Goal: Task Accomplishment & Management: Use online tool/utility

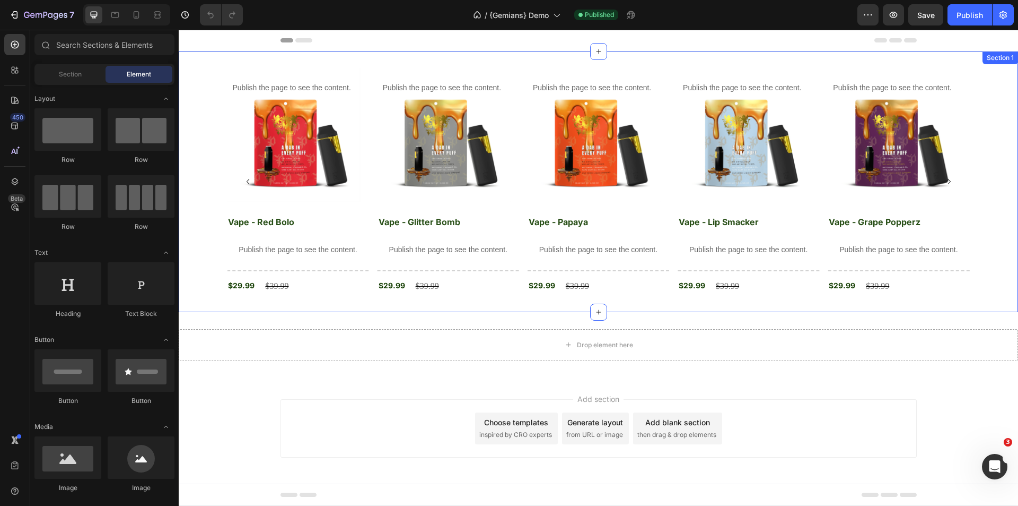
click at [996, 58] on div "Section 1" at bounding box center [1000, 58] width 31 height 10
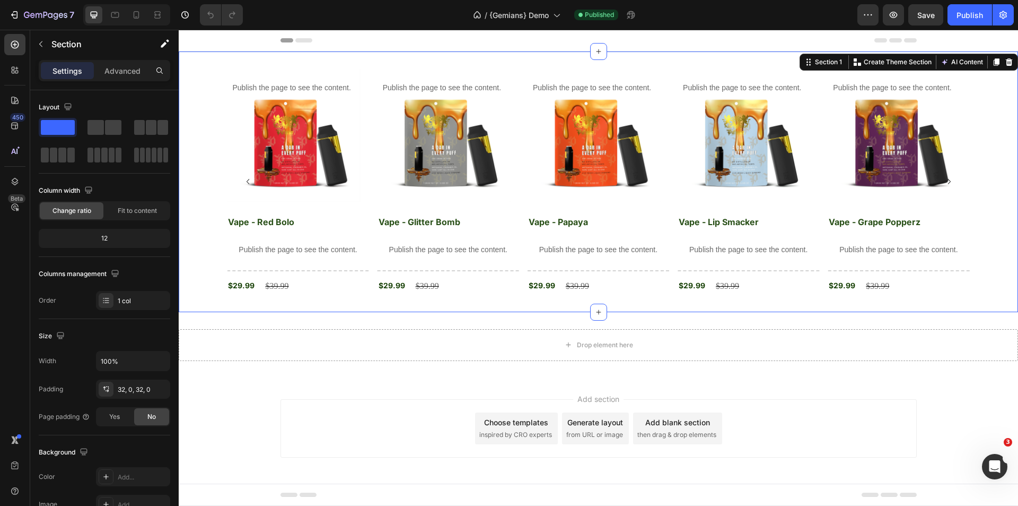
click at [952, 422] on div "Add section Choose templates inspired by CRO experts Generate layout from URL o…" at bounding box center [599, 443] width 840 height 130
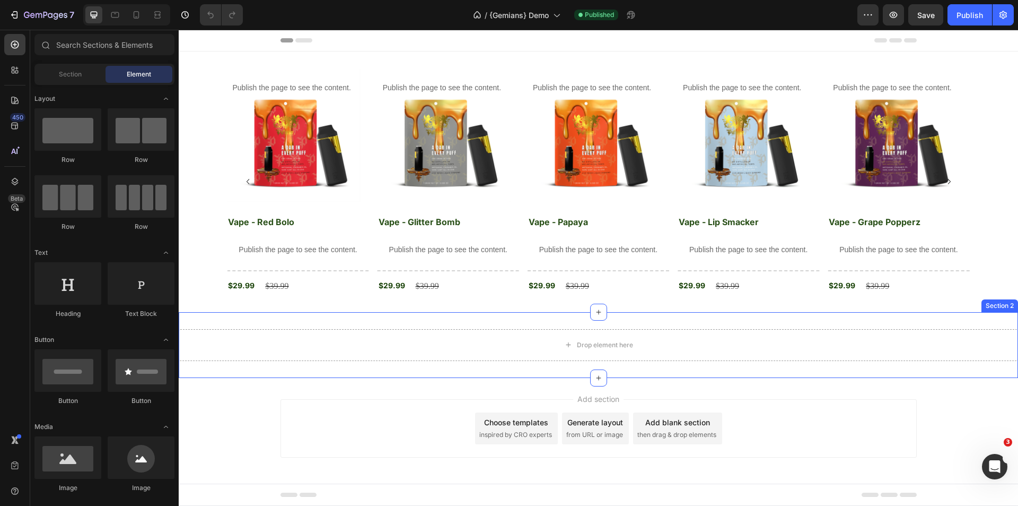
click at [991, 323] on div "Drop element here Section 2" at bounding box center [599, 345] width 840 height 66
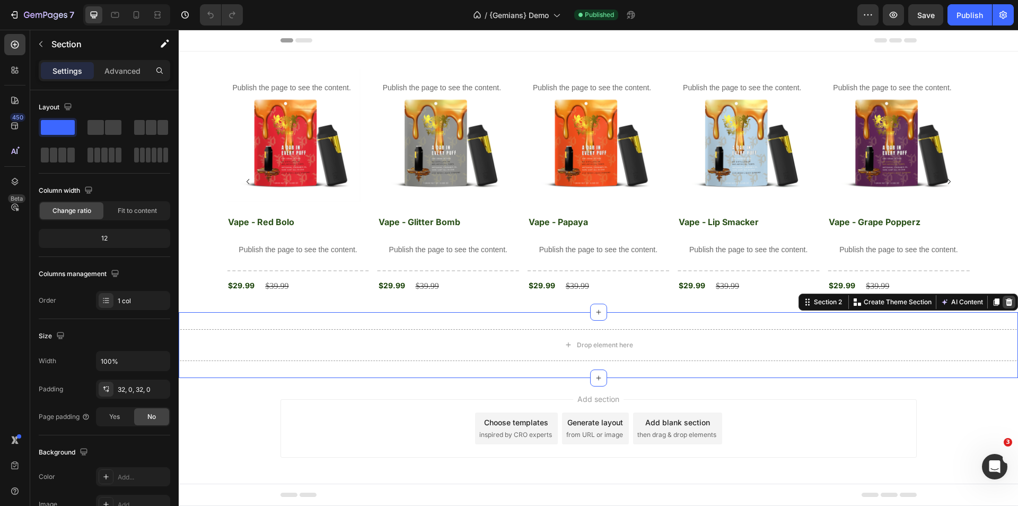
click at [1006, 303] on icon at bounding box center [1009, 301] width 7 height 7
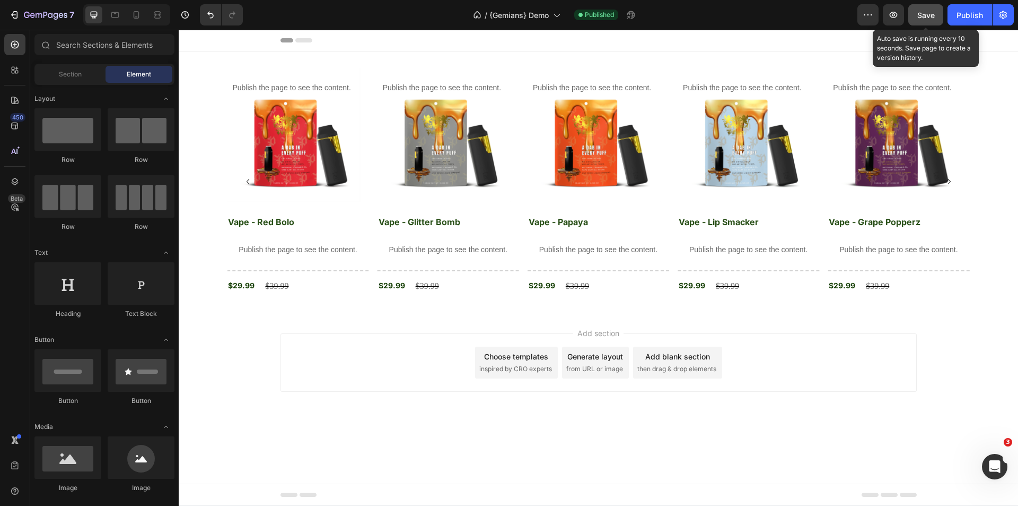
click at [931, 18] on span "Save" at bounding box center [927, 15] width 18 height 9
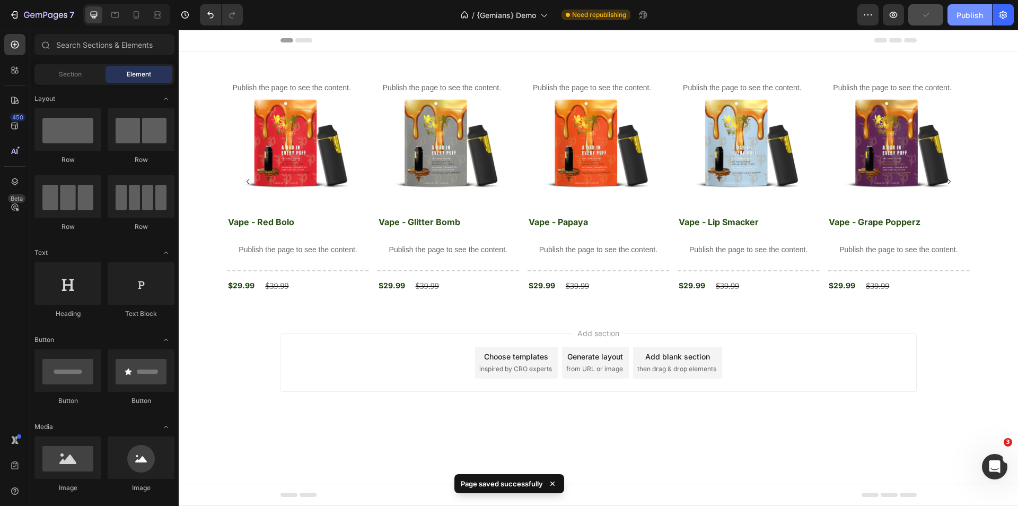
click at [963, 16] on div "Publish" at bounding box center [970, 15] width 27 height 11
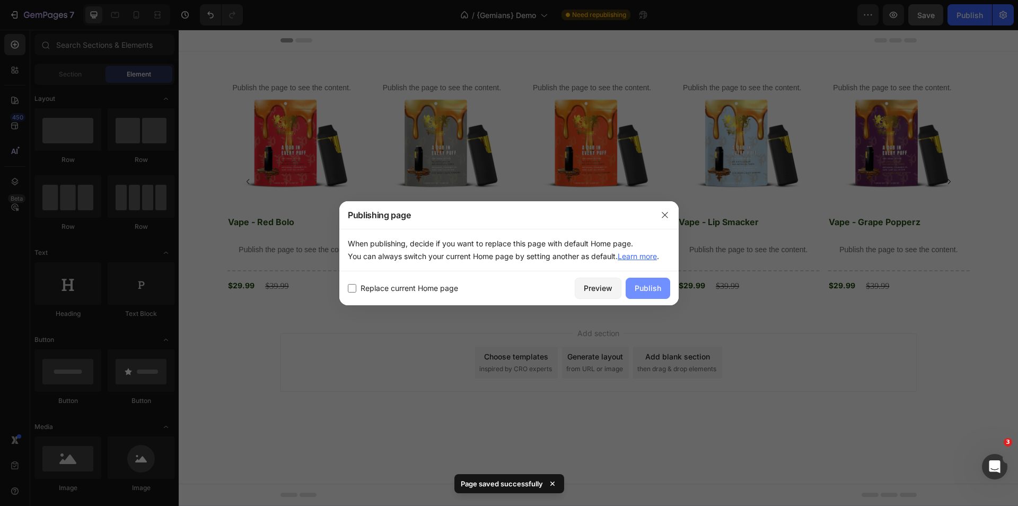
click at [655, 286] on div "Publish" at bounding box center [648, 287] width 27 height 11
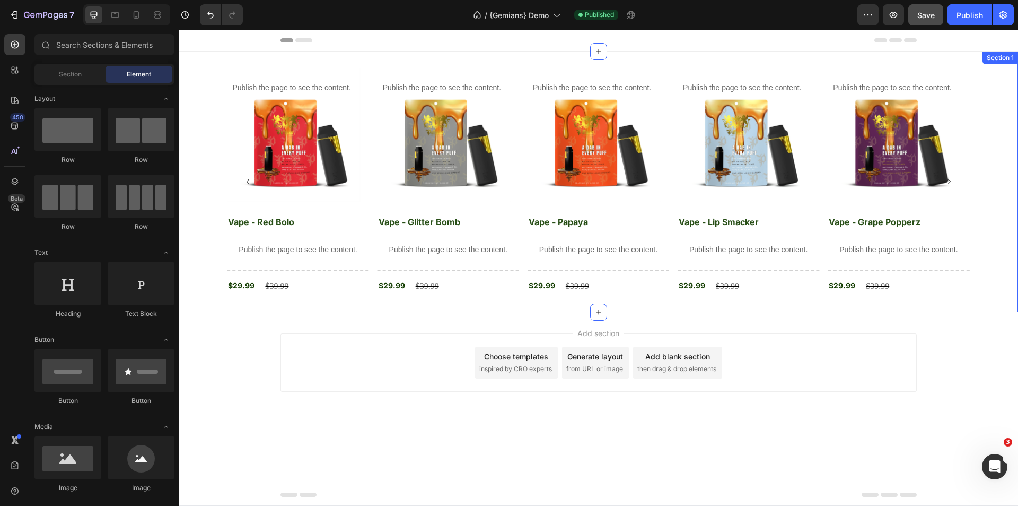
click at [1005, 61] on div "Section 1" at bounding box center [1000, 58] width 31 height 10
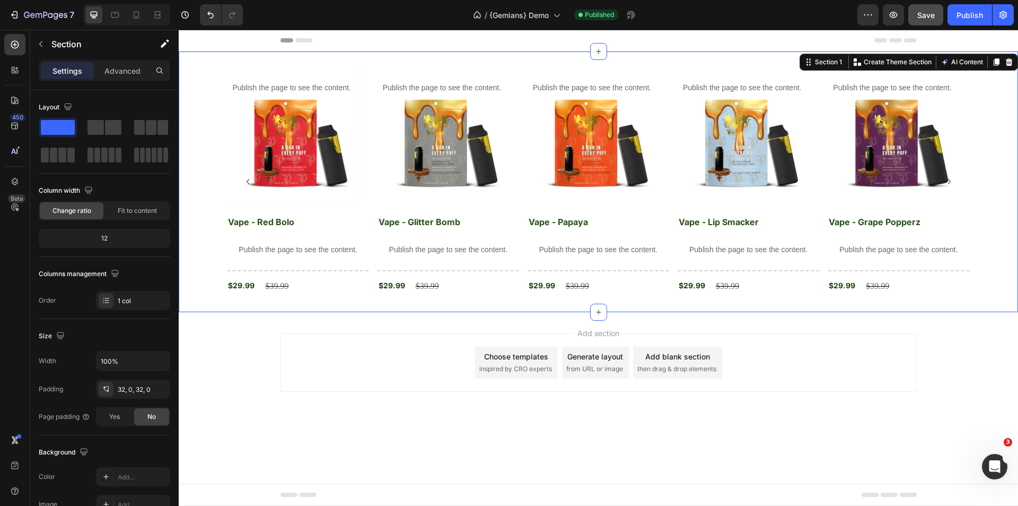
click at [955, 387] on div "Add section Choose templates inspired by CRO experts Generate layout from URL o…" at bounding box center [599, 377] width 840 height 130
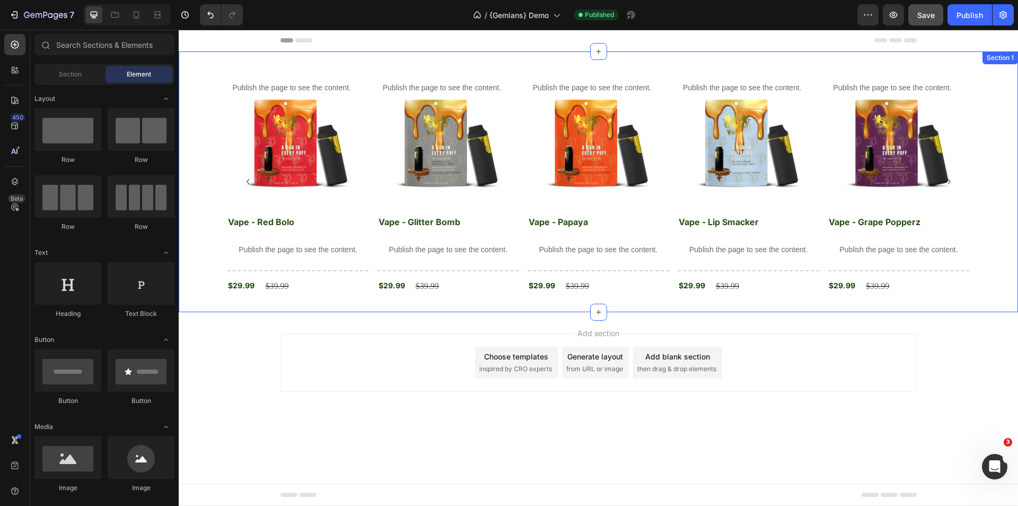
click at [764, 65] on div "Publish the page to see the content. Custom tab Product Images Vape - Grape Pop…" at bounding box center [599, 181] width 840 height 260
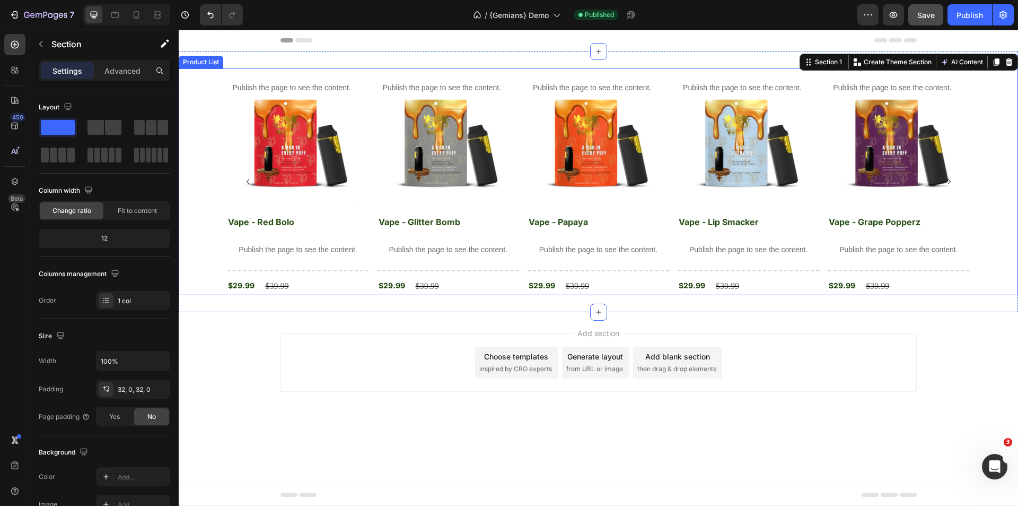
click at [211, 182] on div "Publish the page to see the content. Custom tab Product Images Vape - Grape Pop…" at bounding box center [599, 181] width 840 height 227
